Goal: Information Seeking & Learning: Check status

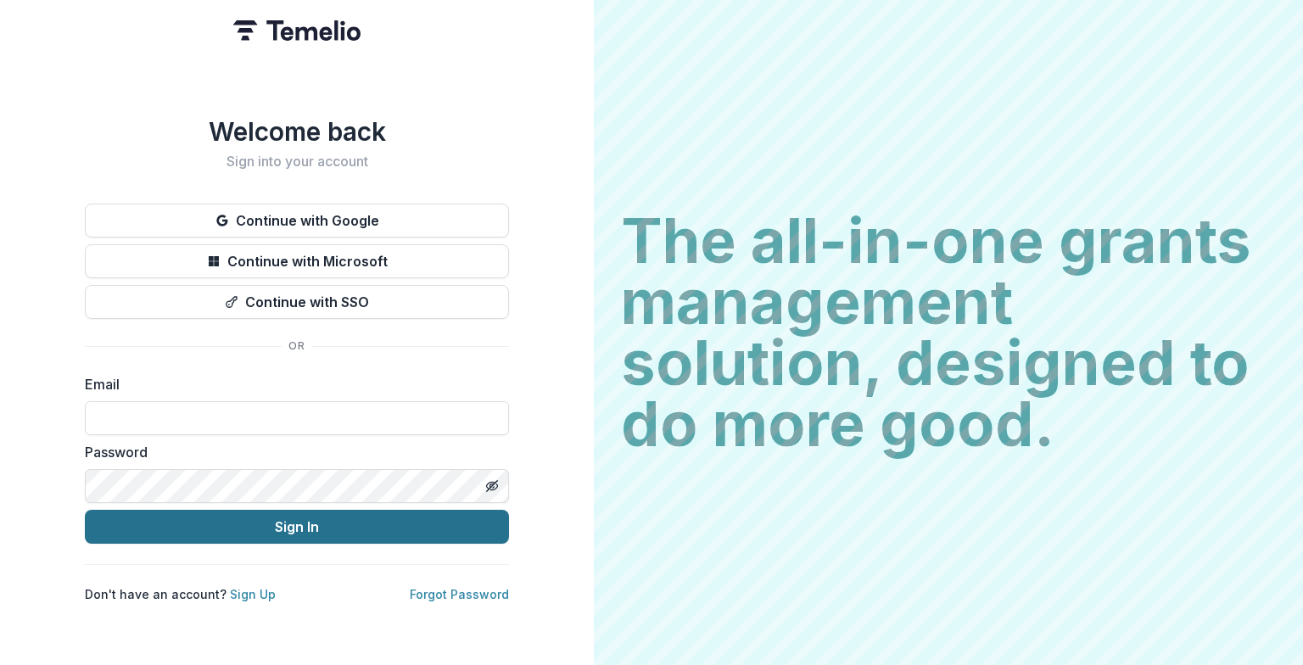
type input "**********"
click at [295, 516] on button "Sign In" at bounding box center [297, 527] width 424 height 34
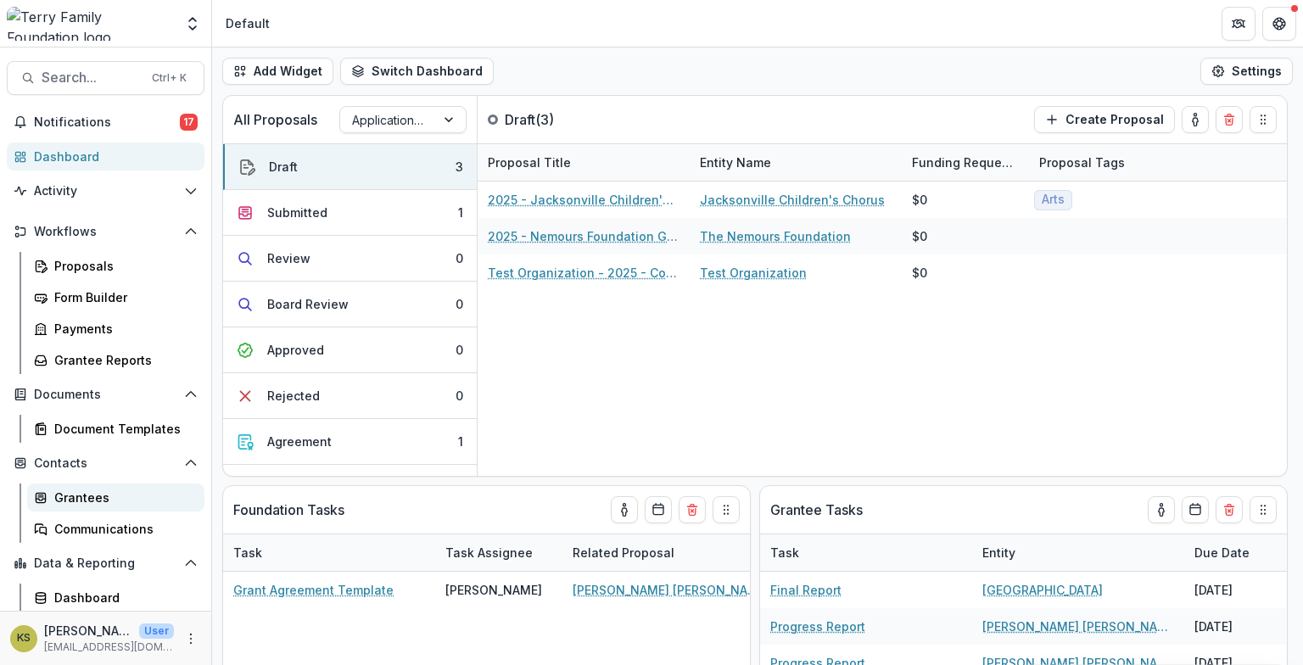
click at [83, 502] on div "Grantees" at bounding box center [122, 498] width 137 height 18
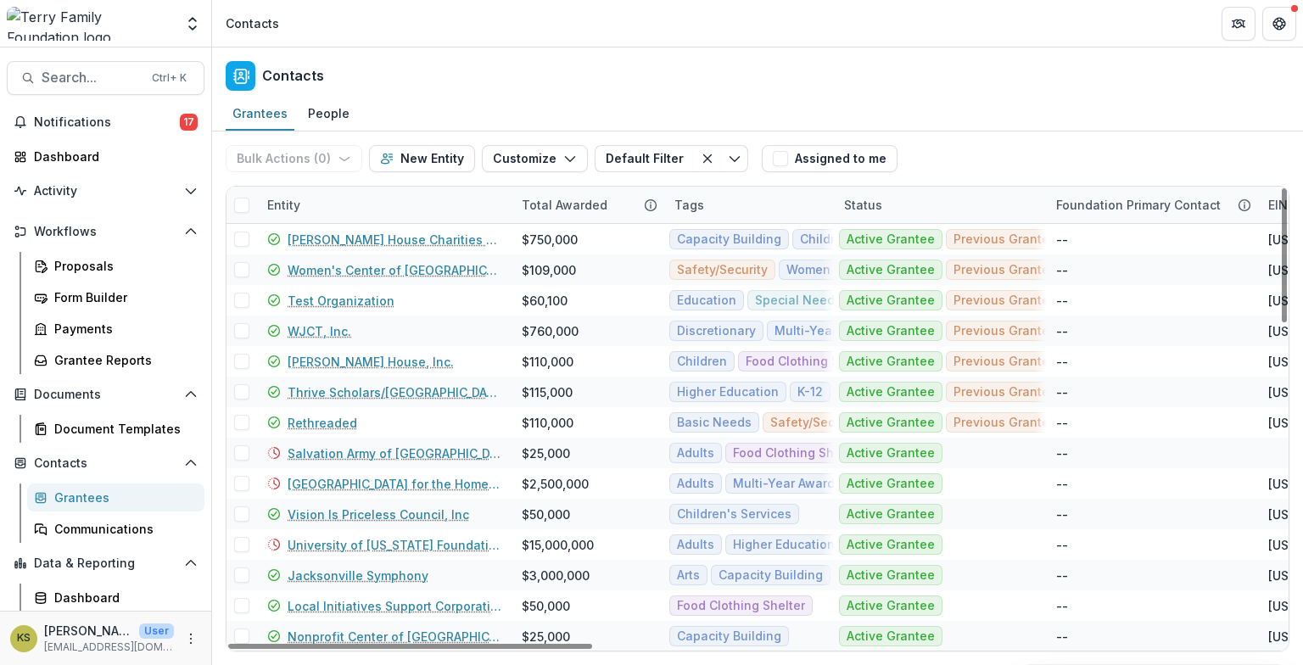
click at [393, 208] on div "Entity" at bounding box center [384, 205] width 255 height 36
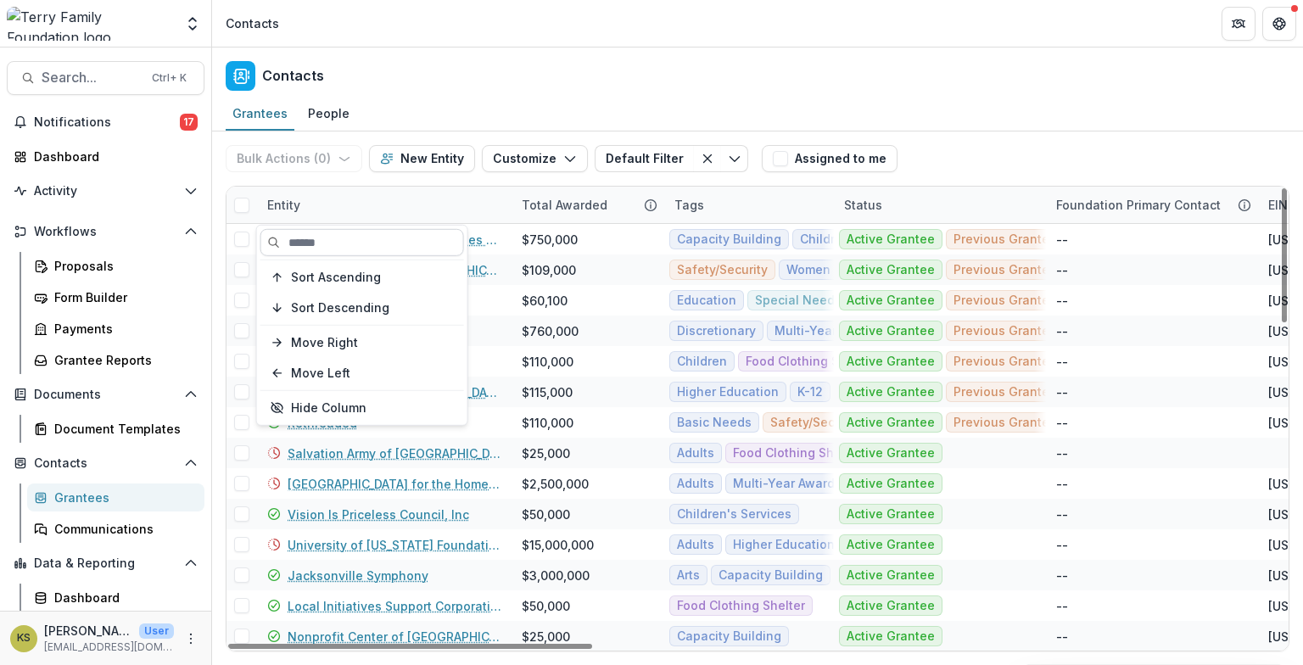
click at [374, 243] on input at bounding box center [363, 242] width 204 height 27
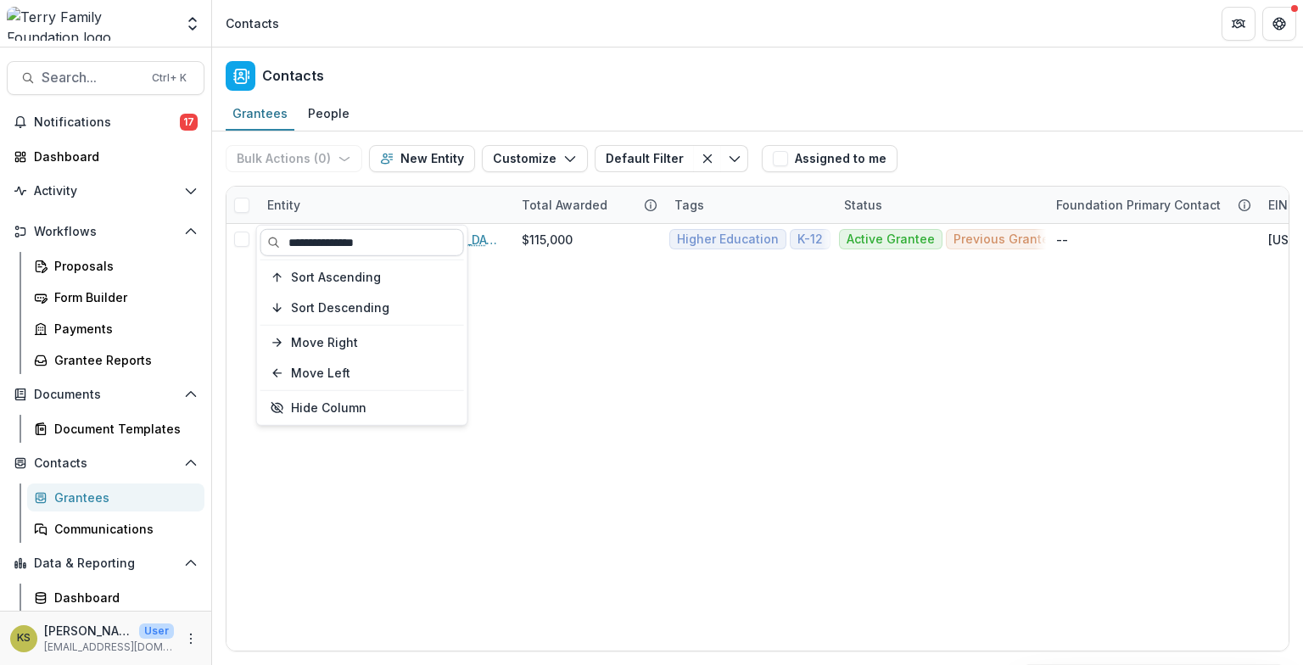
type input "**********"
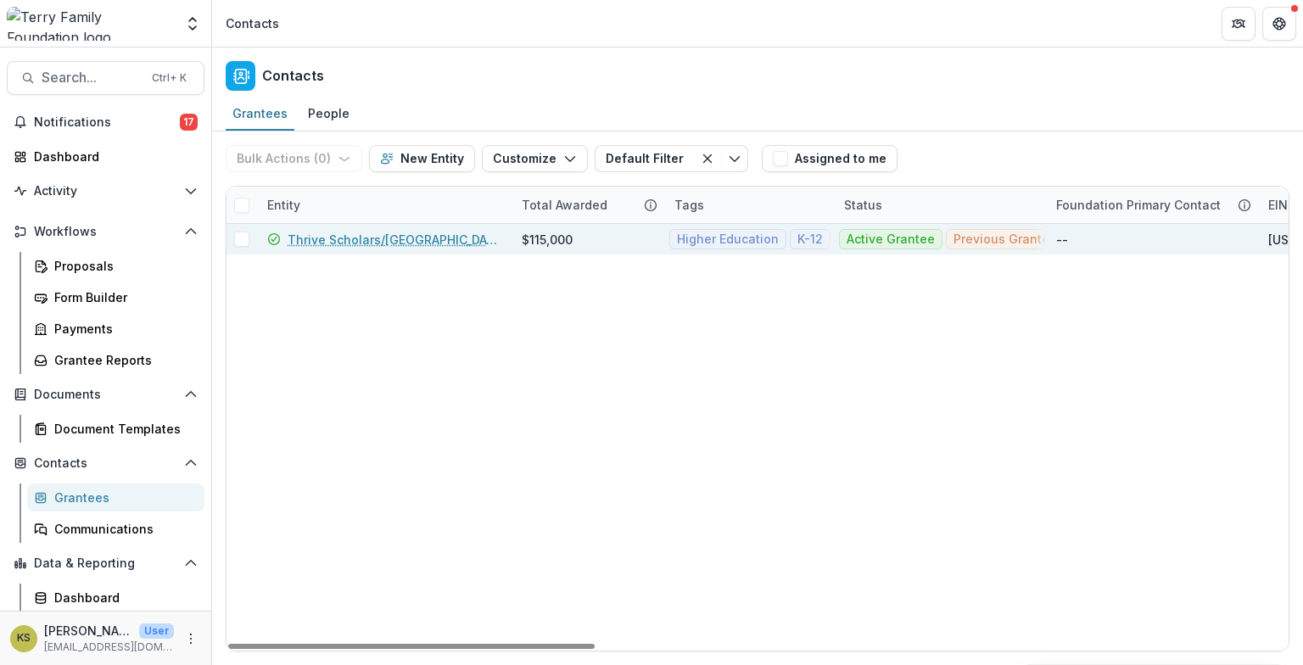
click at [424, 239] on link "Thrive Scholars/[GEOGRAPHIC_DATA]" at bounding box center [395, 240] width 214 height 18
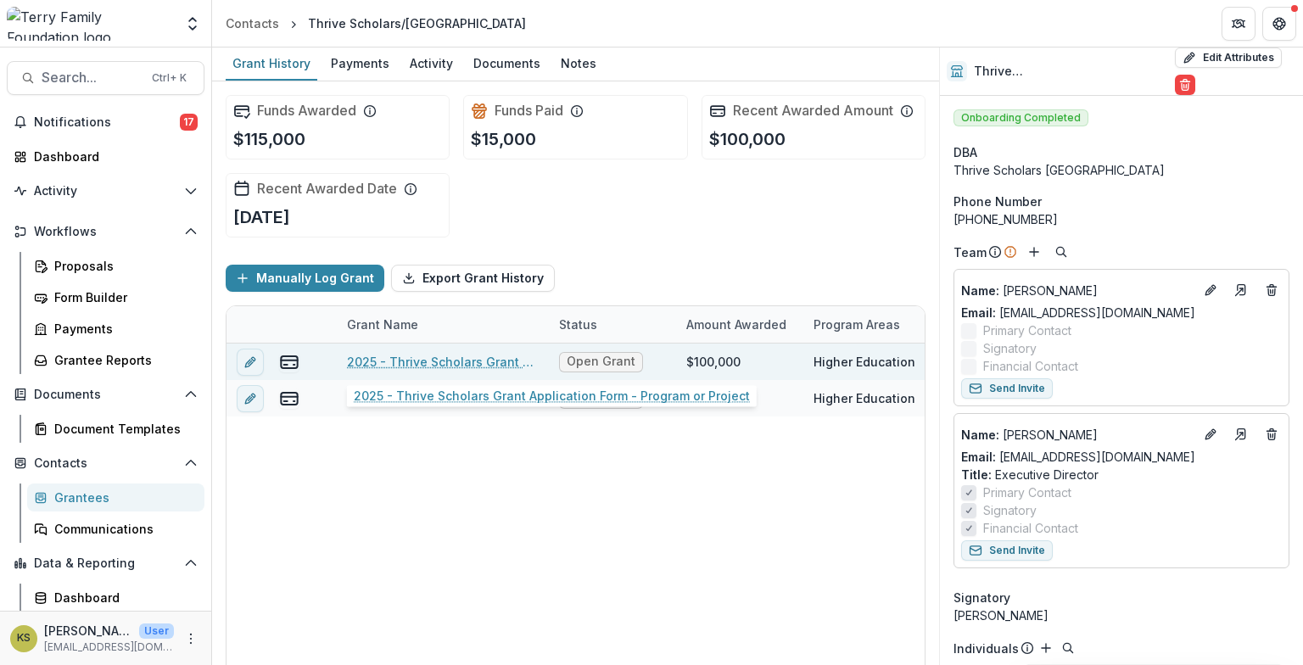
click at [415, 359] on link "2025 - Thrive Scholars Grant Application Form - Program or Project" at bounding box center [443, 362] width 192 height 18
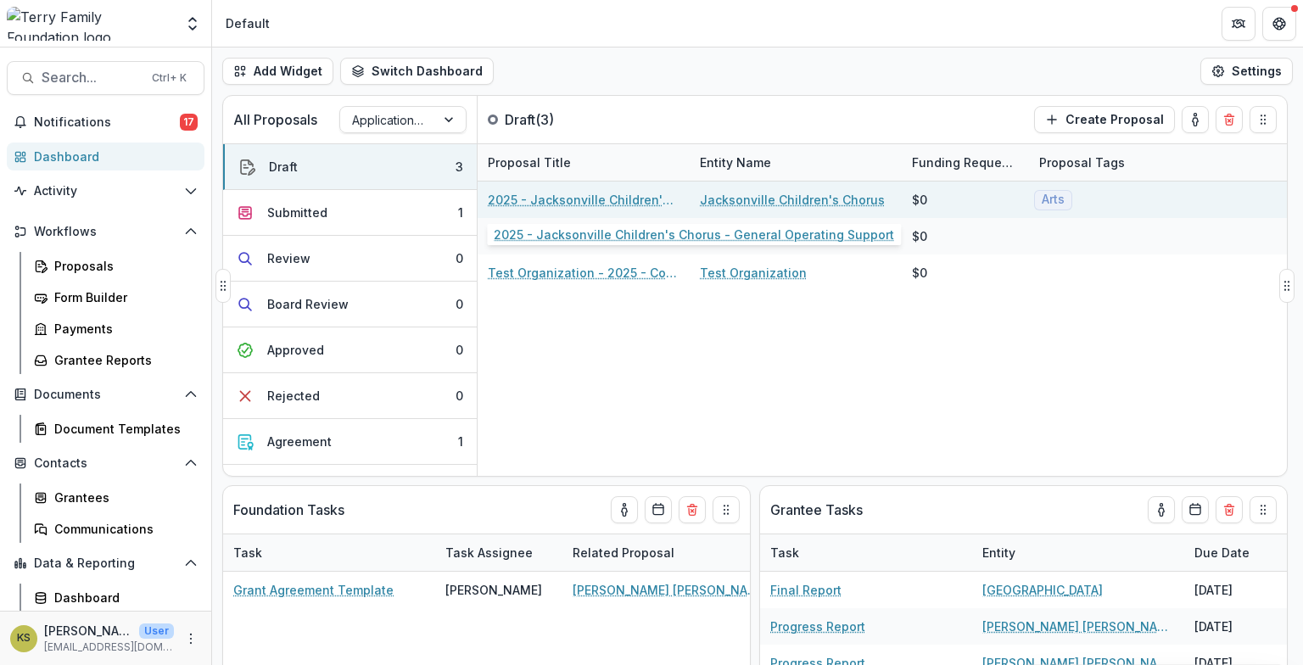
click at [650, 202] on link "2025 - Jacksonville Children's Chorus - General Operating Support" at bounding box center [584, 200] width 192 height 18
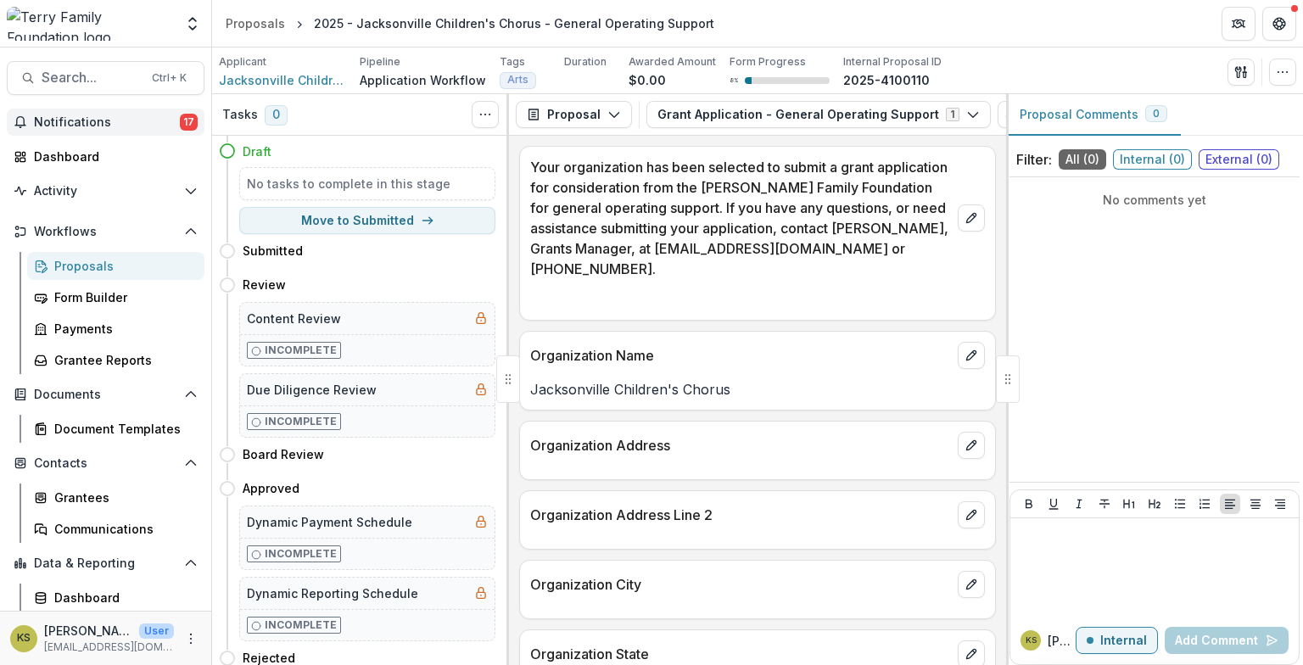
click at [90, 119] on span "Notifications" at bounding box center [107, 122] width 146 height 14
click at [1176, 331] on div "No comments yet" at bounding box center [1155, 329] width 290 height 291
click at [1035, 644] on div "KS" at bounding box center [1031, 640] width 11 height 8
click at [1074, 345] on div "No comments yet" at bounding box center [1155, 329] width 290 height 291
click at [69, 126] on span "Notifications" at bounding box center [107, 122] width 146 height 14
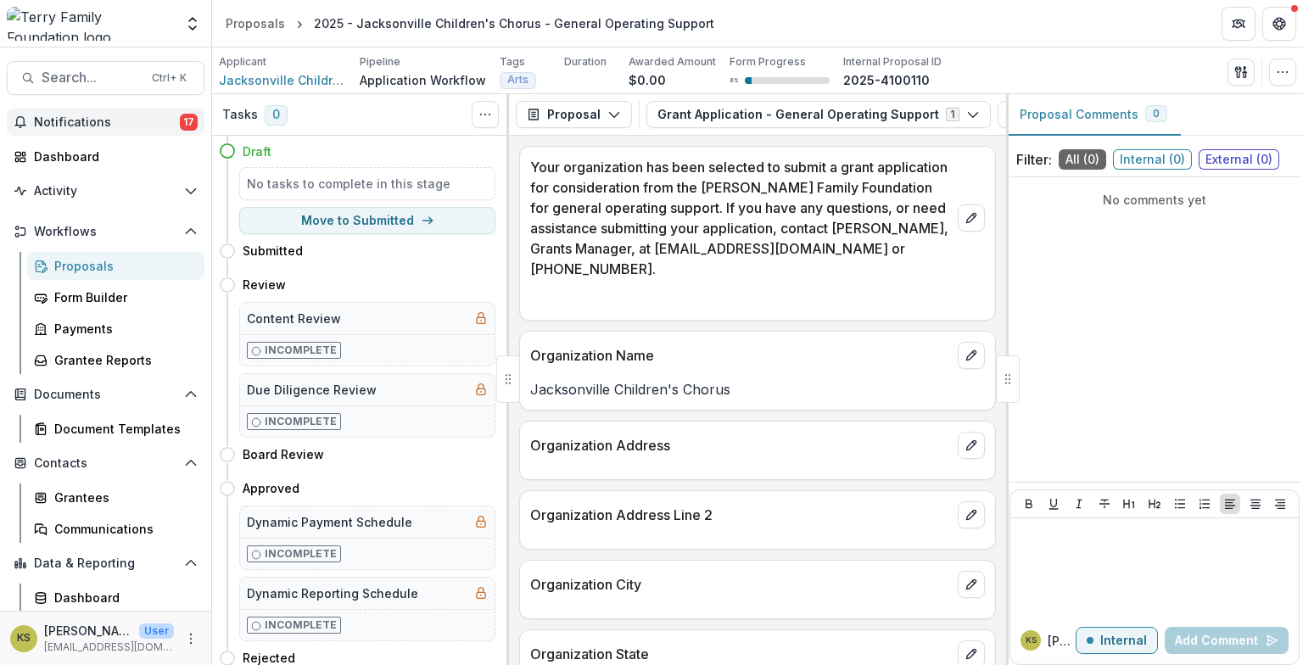
click at [69, 126] on span "Notifications" at bounding box center [107, 122] width 146 height 14
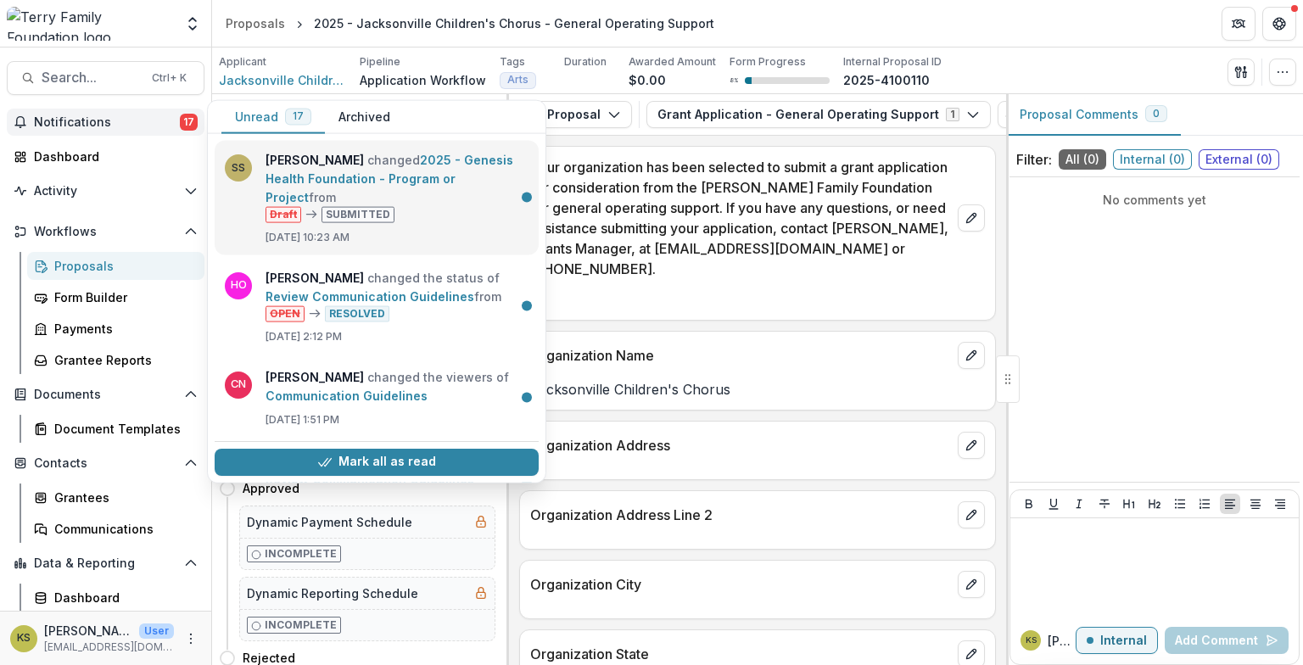
click at [317, 170] on link "2025 - Genesis Health Foundation - Program or Project" at bounding box center [390, 179] width 248 height 52
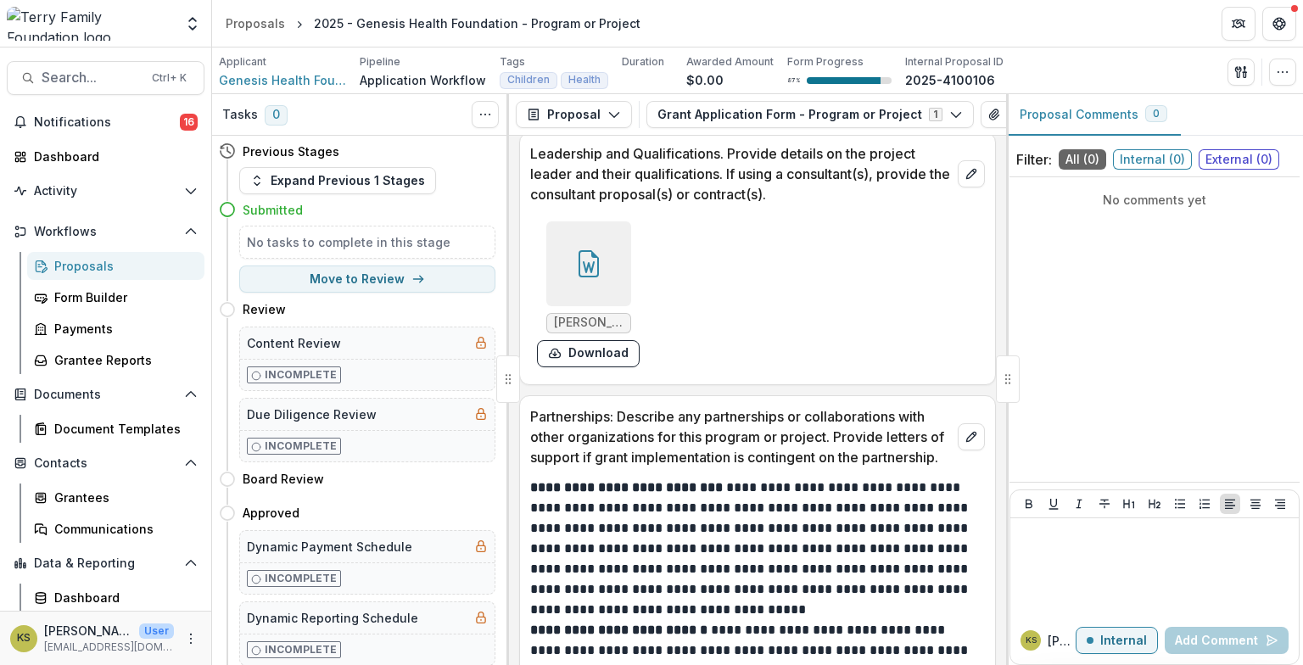
scroll to position [5026, 0]
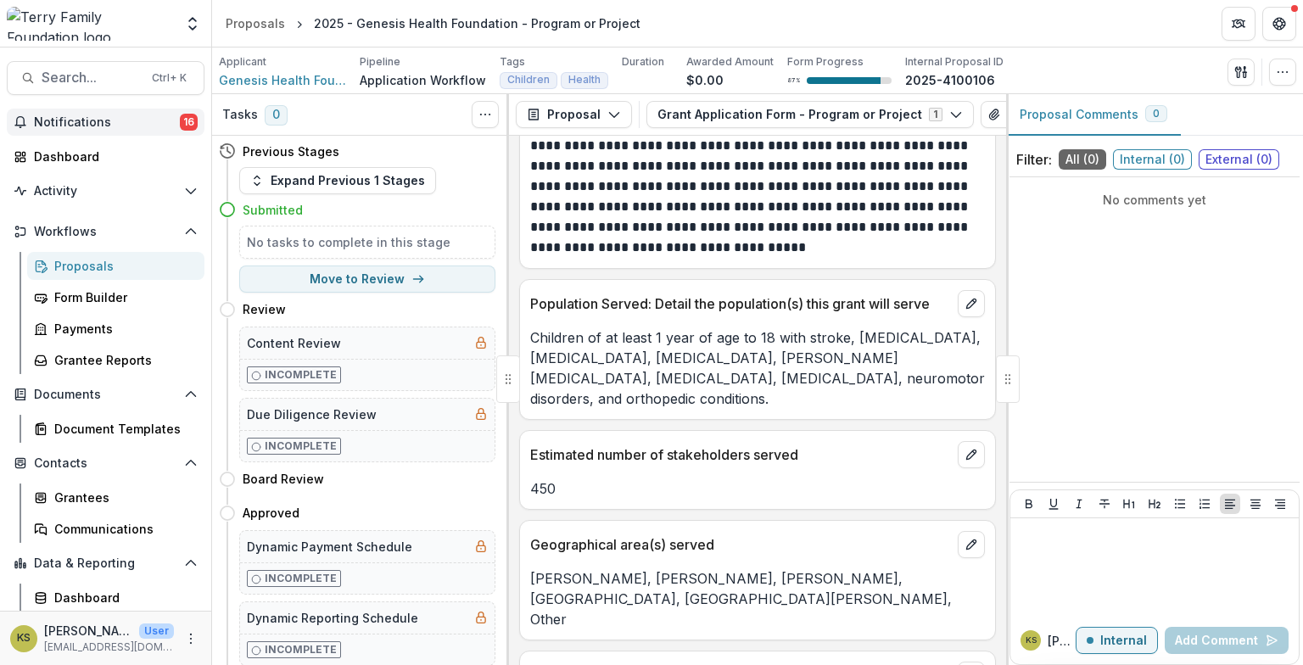
click at [62, 119] on span "Notifications" at bounding box center [107, 122] width 146 height 14
click at [1224, 328] on div "No comments yet" at bounding box center [1155, 329] width 290 height 291
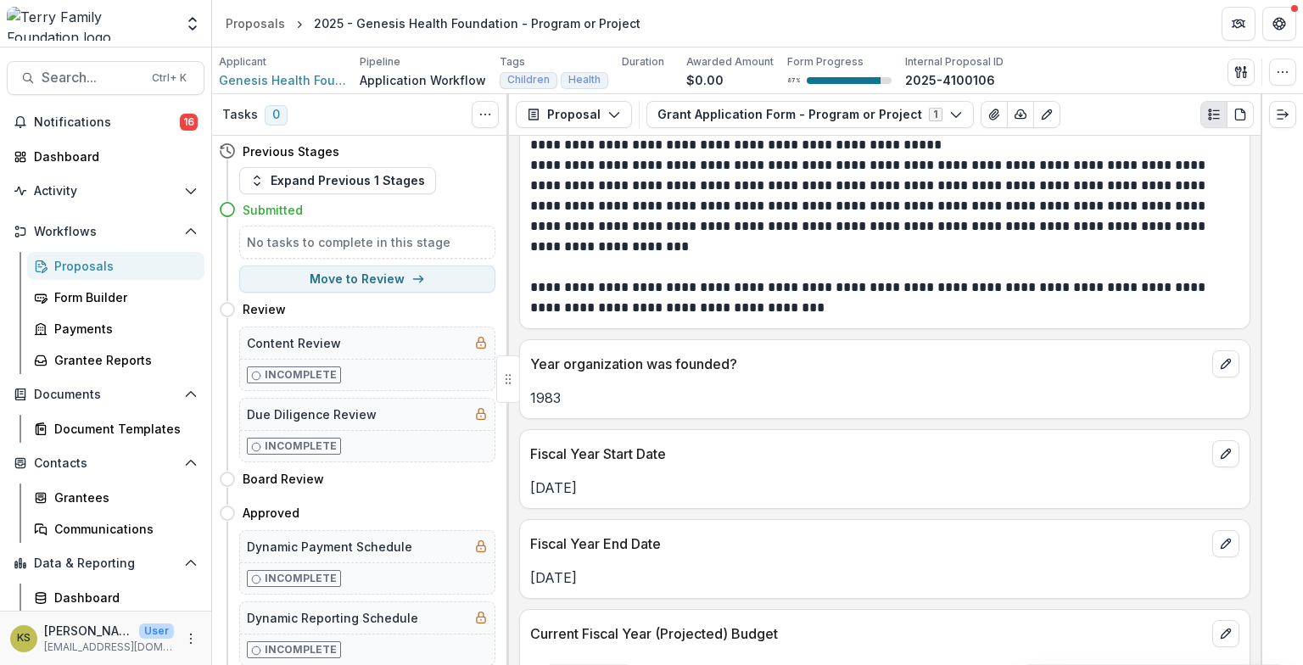
scroll to position [2217, 0]
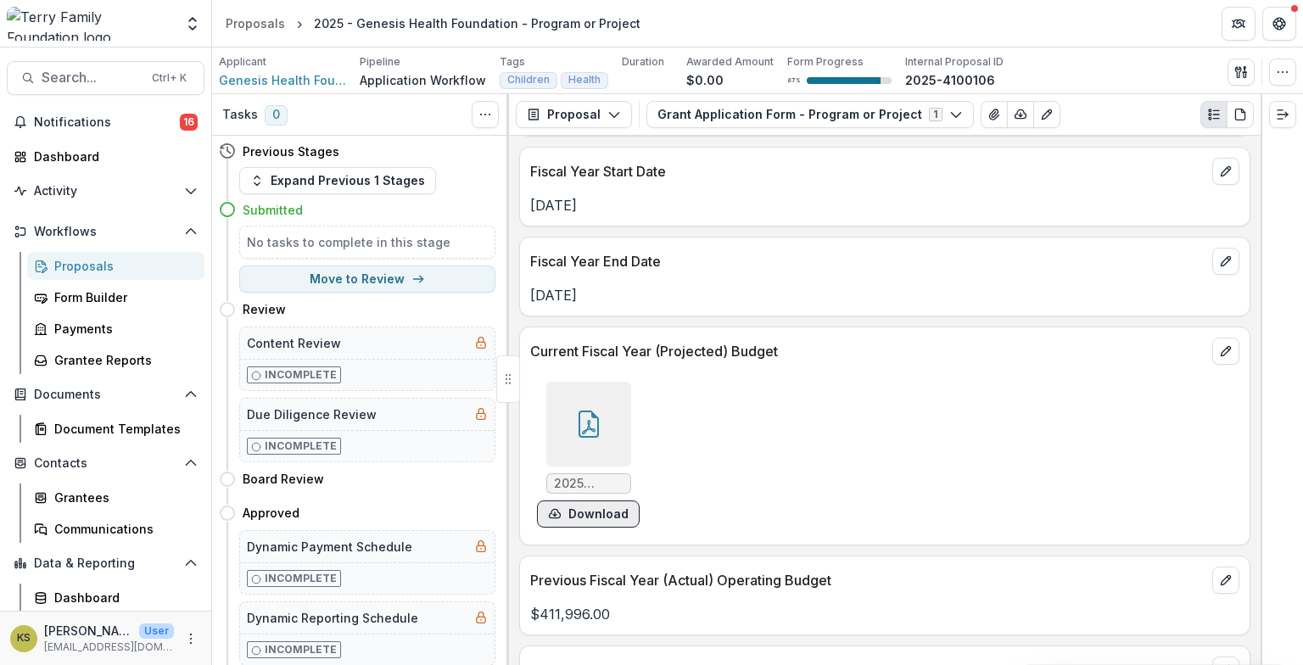
click at [602, 508] on button "Download" at bounding box center [588, 514] width 103 height 27
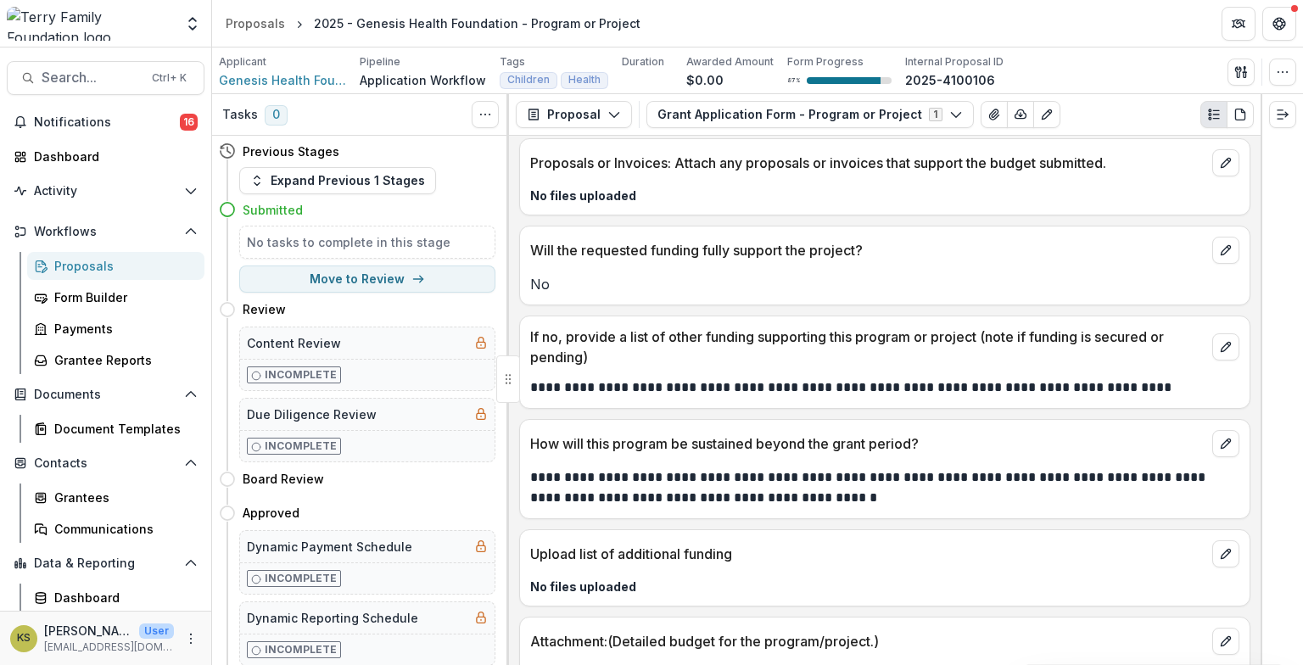
scroll to position [6460, 0]
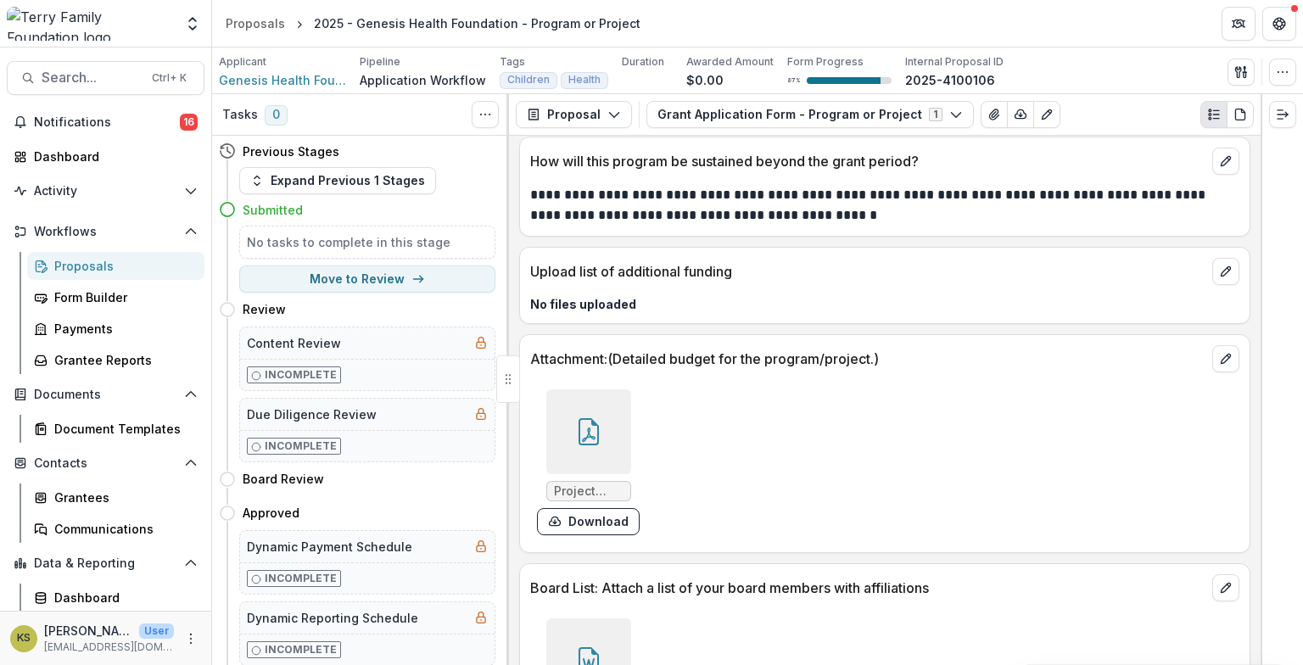
click at [586, 485] on span "Project Budget.pdf" at bounding box center [589, 492] width 70 height 14
click at [587, 390] on div at bounding box center [589, 432] width 85 height 85
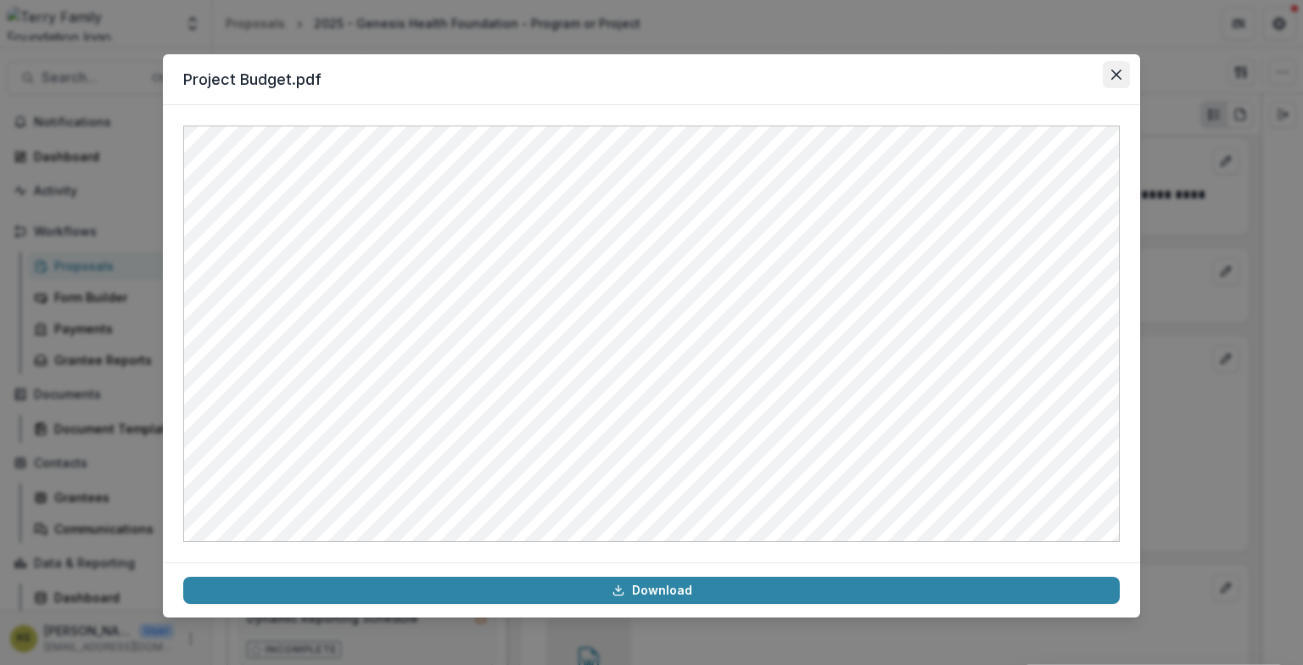
click at [1123, 78] on button "Close" at bounding box center [1116, 74] width 27 height 27
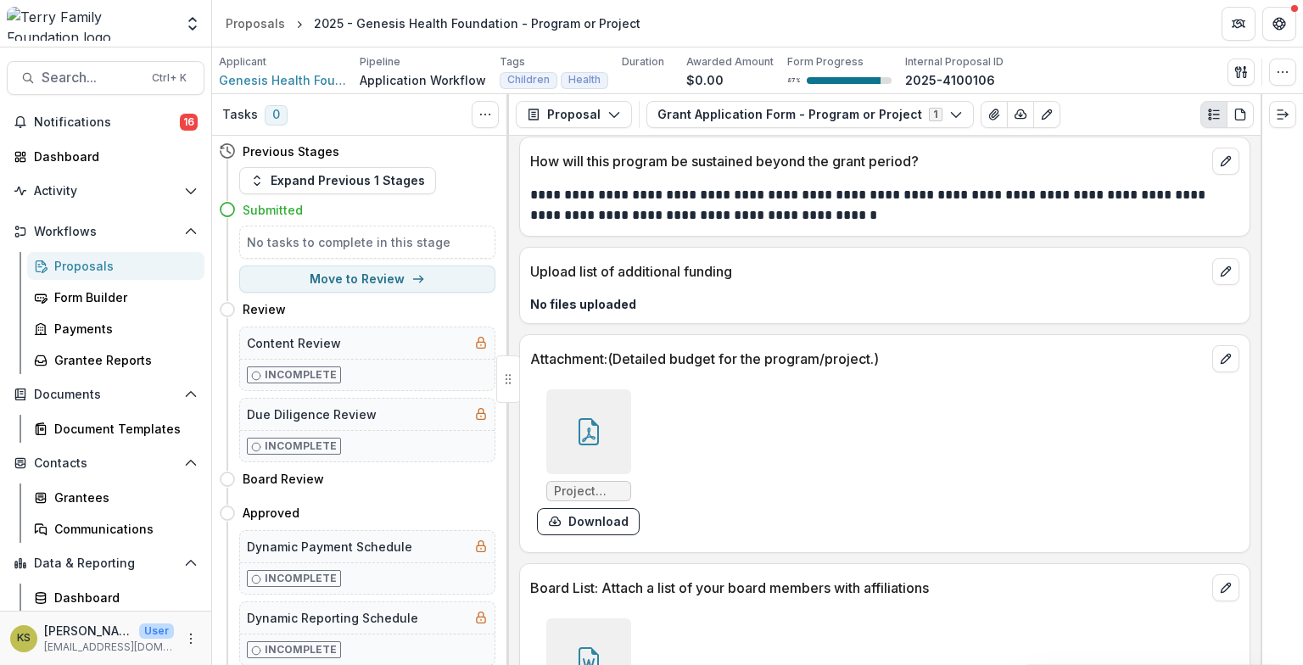
scroll to position [6619, 0]
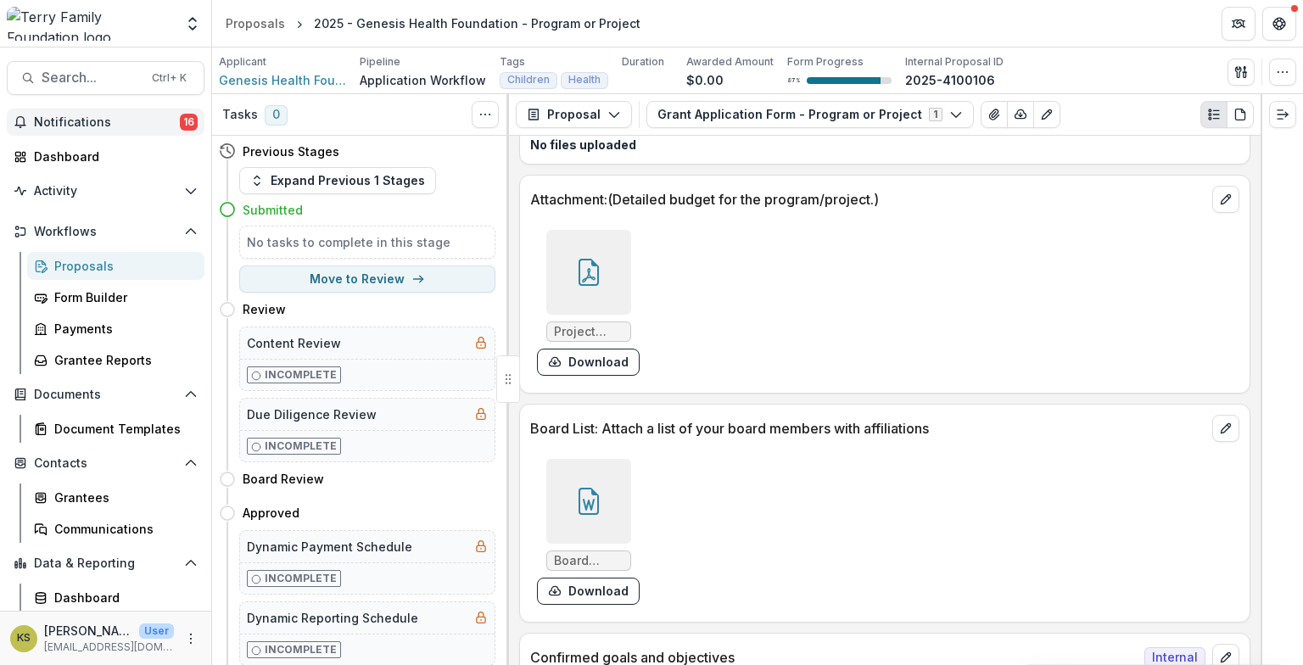
click at [93, 119] on span "Notifications" at bounding box center [107, 122] width 146 height 14
